Goal: Task Accomplishment & Management: Use online tool/utility

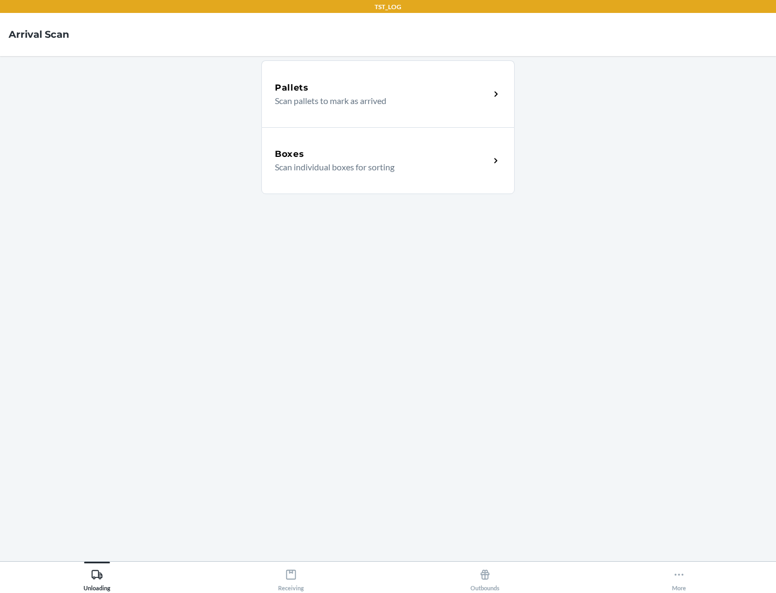
click at [382, 154] on div "Boxes" at bounding box center [382, 154] width 215 height 13
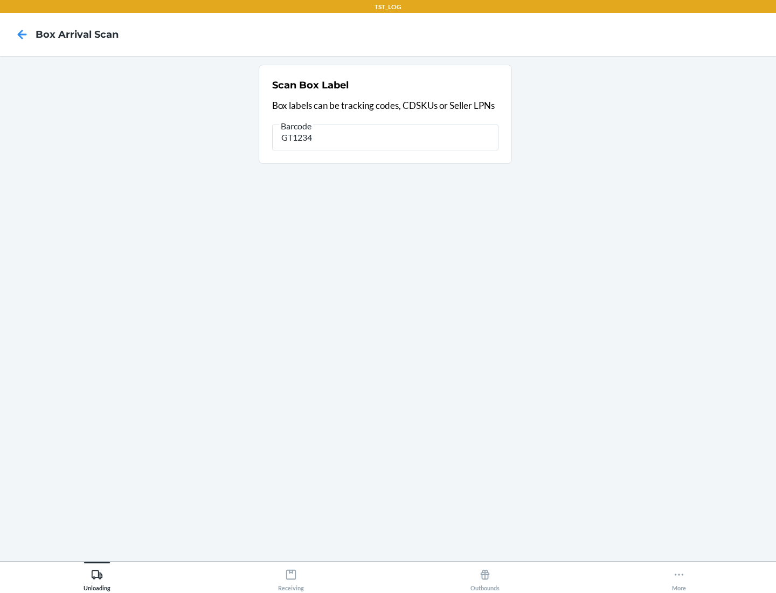
type input "GT1234"
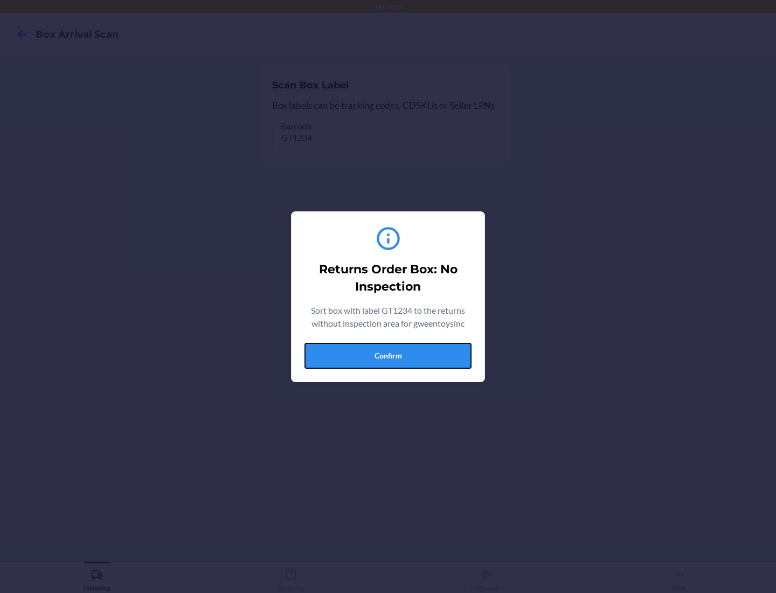
click at [388, 355] on button "Confirm" at bounding box center [387, 356] width 167 height 26
